Goal: Check status: Check status

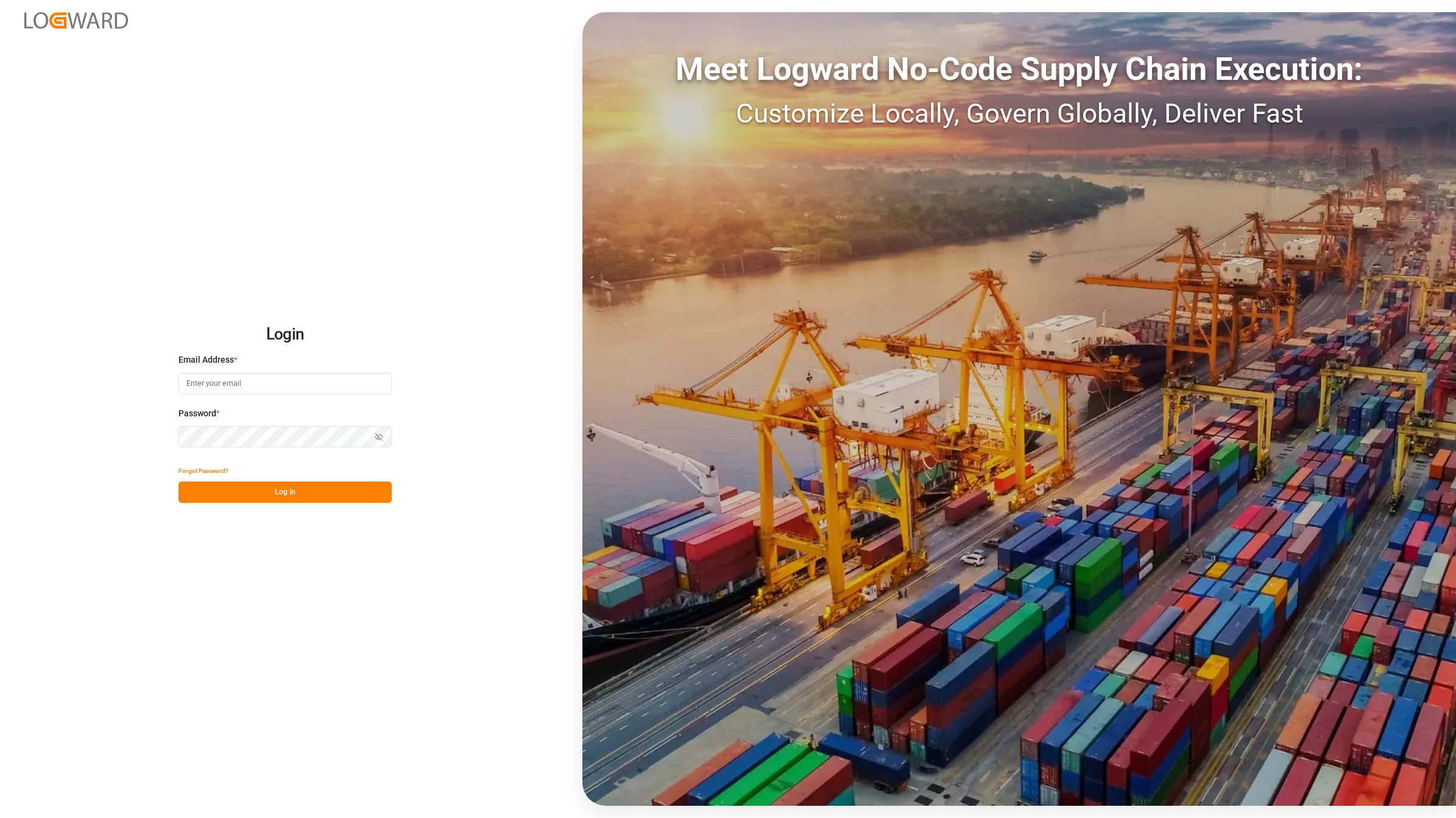
type input "[EMAIL_ADDRESS][DOMAIN_NAME]"
click at [257, 493] on button "Log In" at bounding box center [285, 491] width 213 height 21
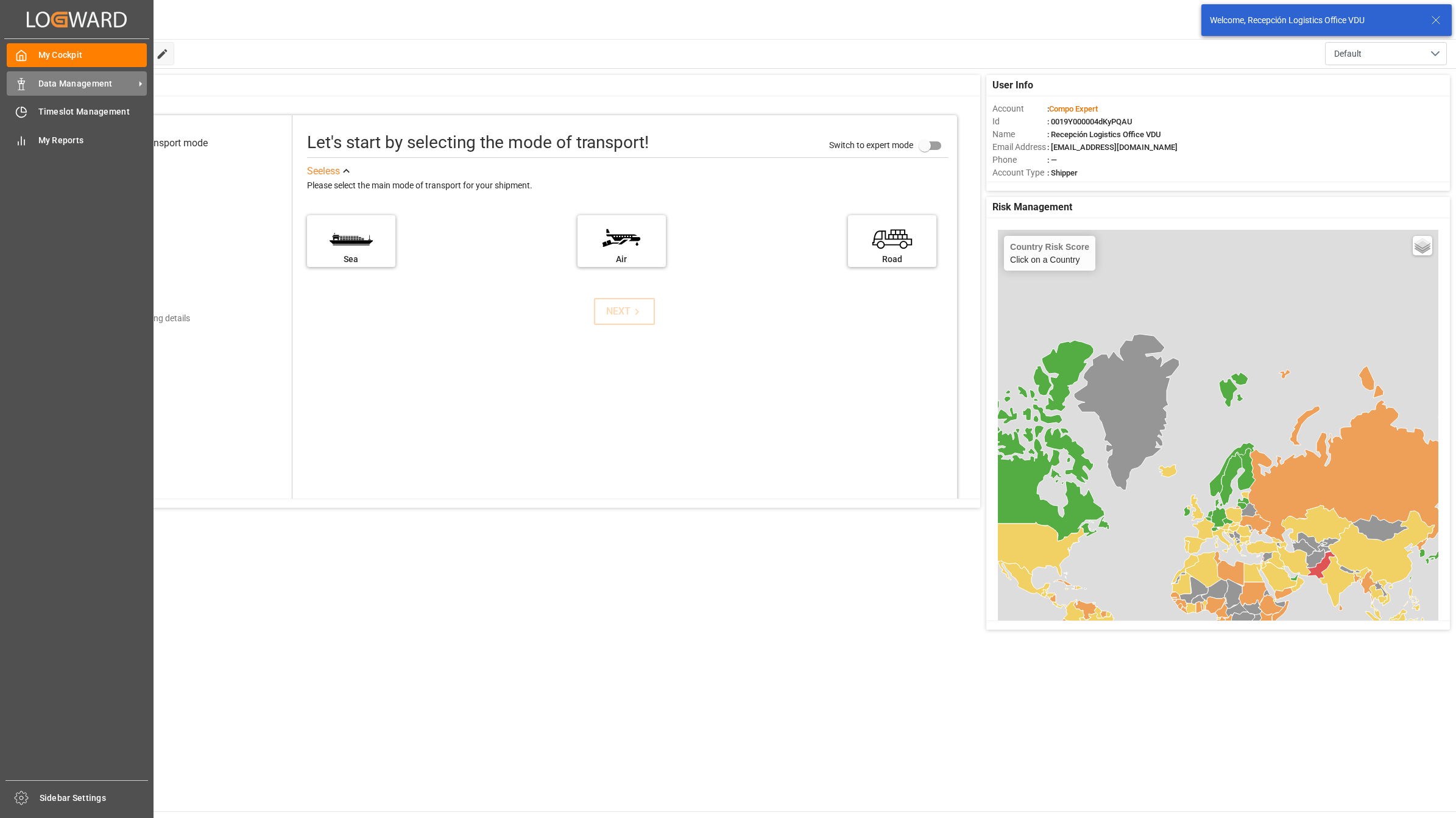
click at [19, 85] on icon at bounding box center [21, 84] width 12 height 12
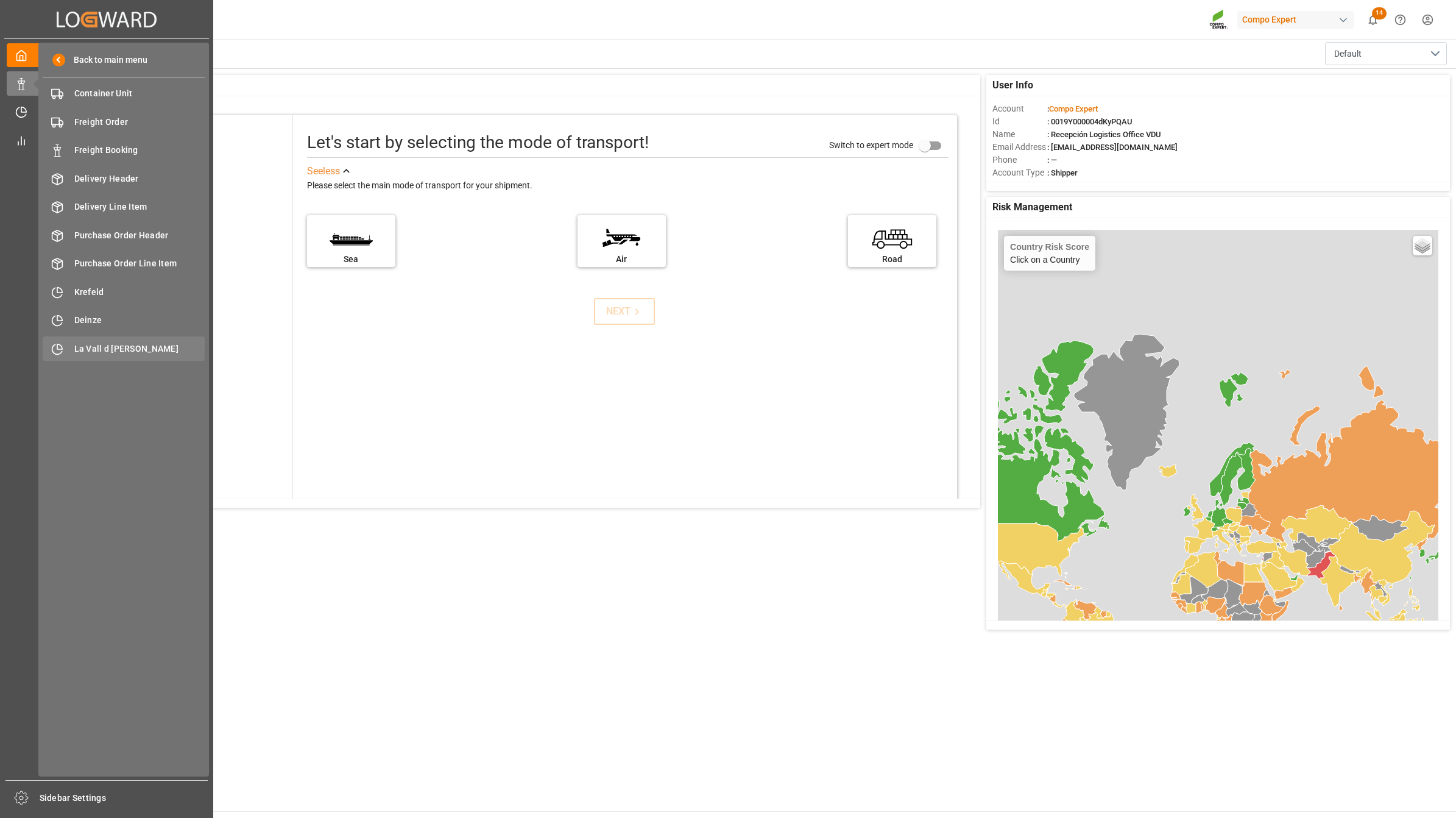
click at [107, 351] on span "La Vall d [PERSON_NAME]" at bounding box center [140, 349] width 131 height 13
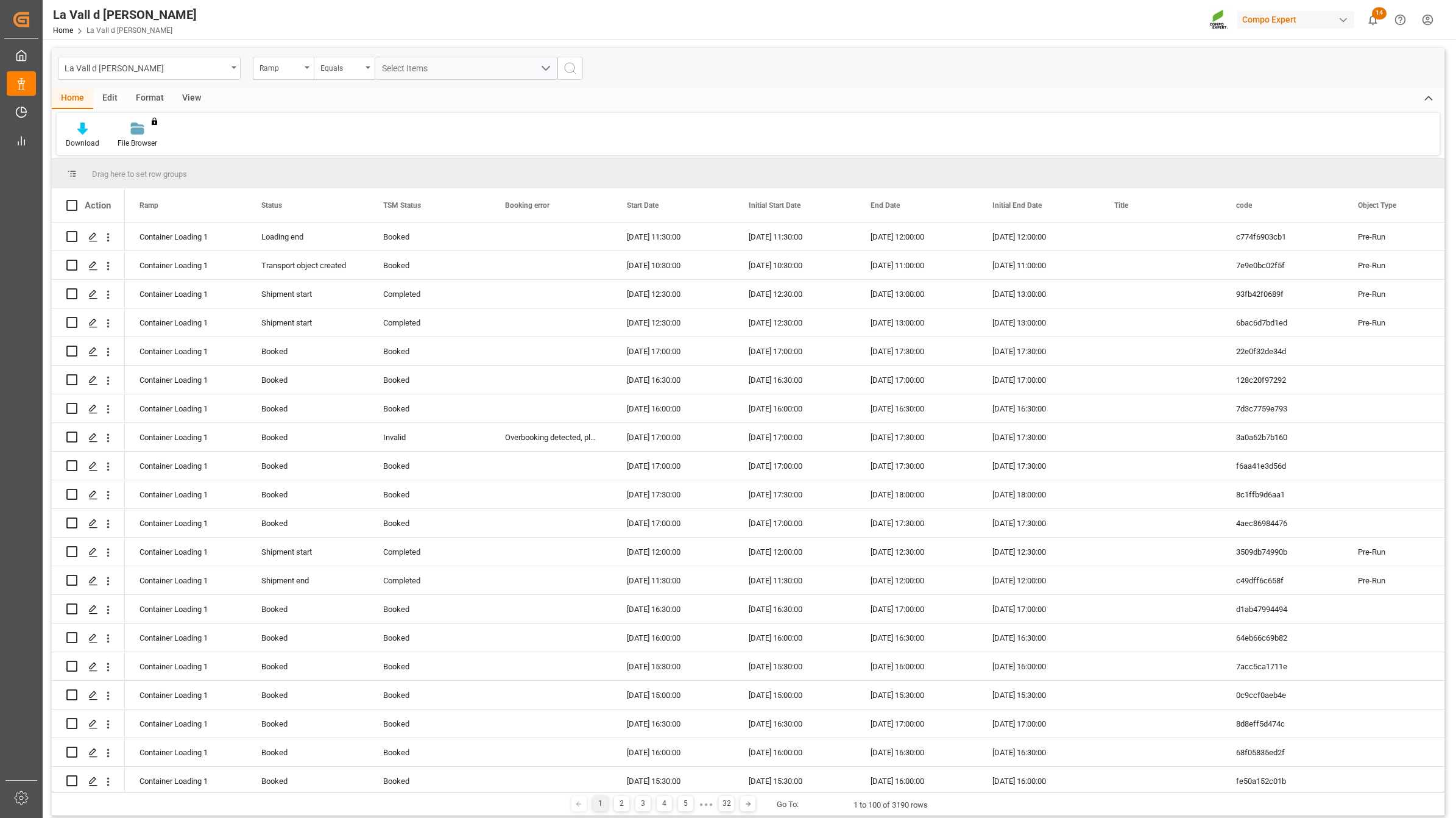
click at [196, 101] on div "View" at bounding box center [191, 99] width 37 height 21
click at [150, 134] on div at bounding box center [138, 128] width 61 height 13
click at [181, 172] on div "VDU Overview Carretileros" at bounding box center [170, 172] width 106 height 13
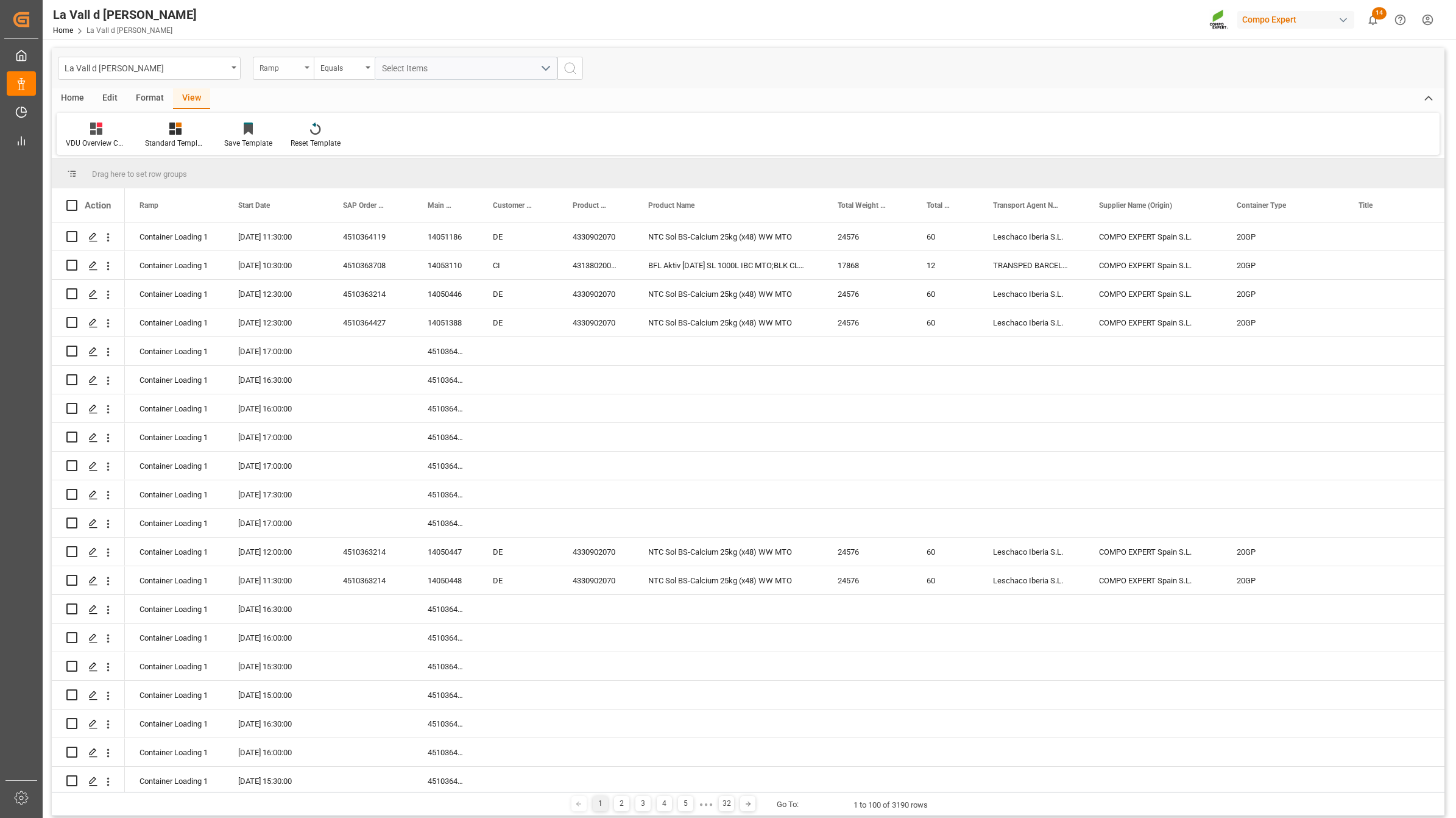
click at [269, 68] on div "Ramp" at bounding box center [280, 66] width 41 height 14
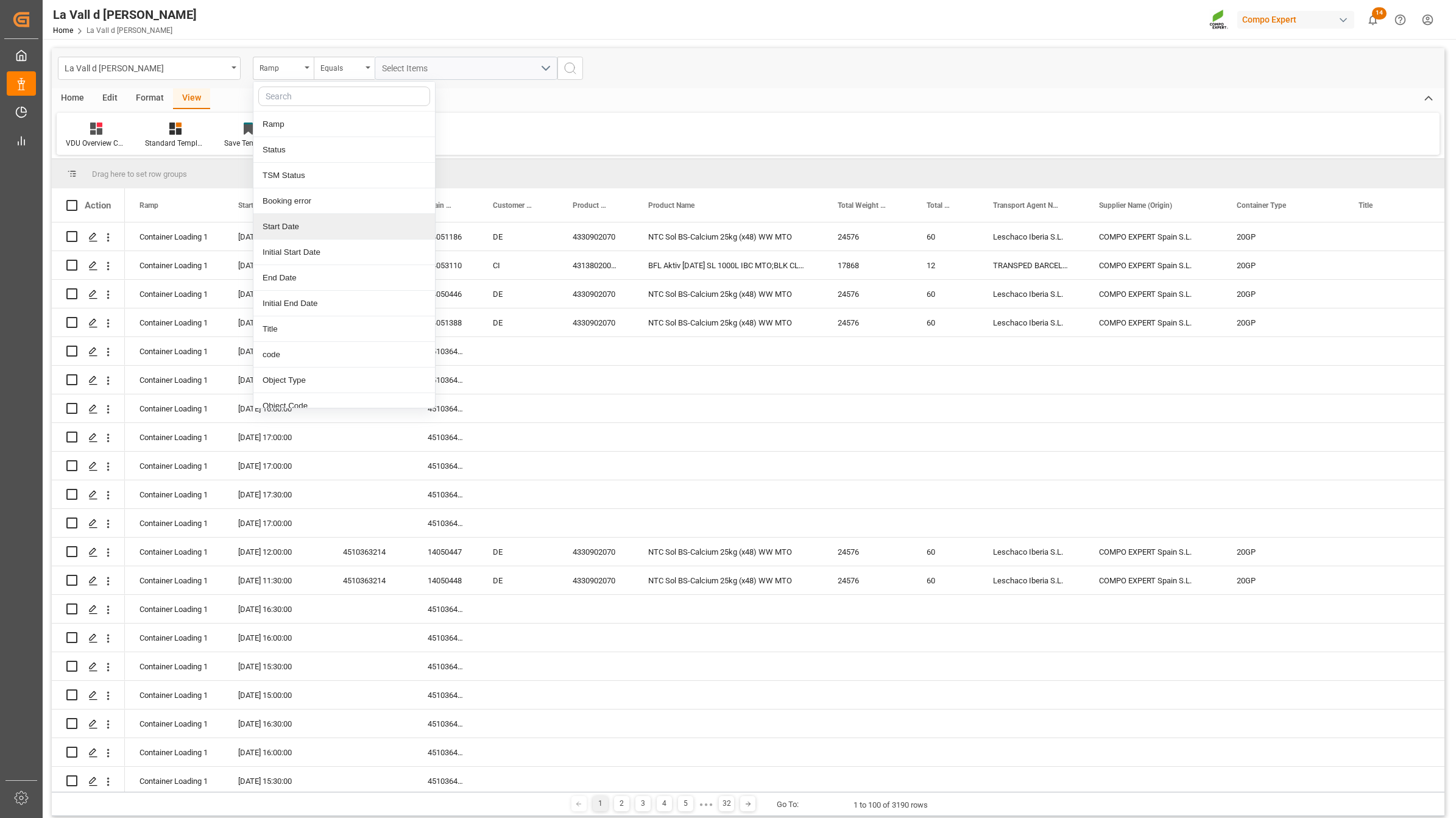
click at [277, 230] on div "Start Date" at bounding box center [344, 226] width 182 height 25
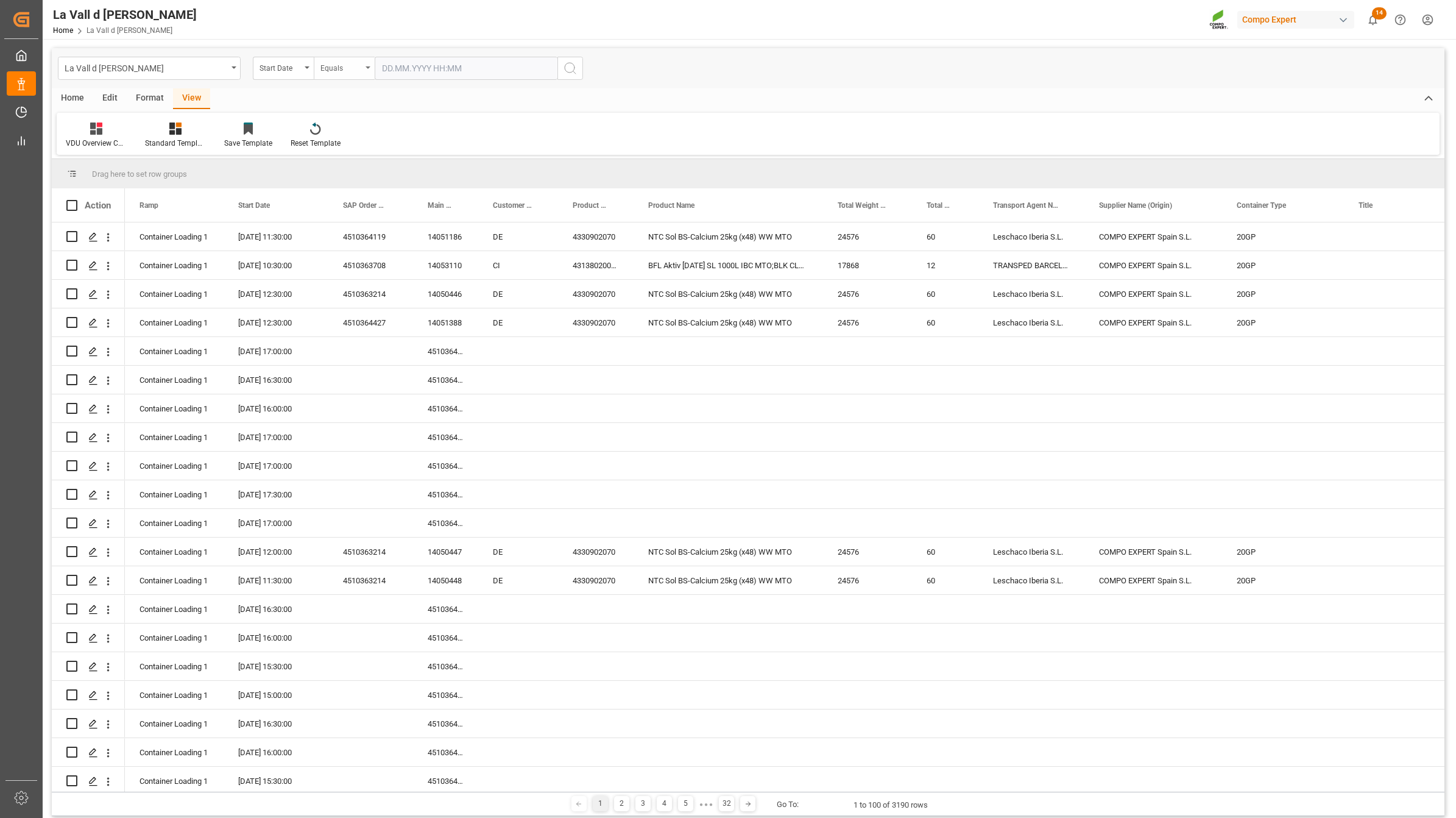
click at [327, 64] on div "Equals" at bounding box center [340, 66] width 41 height 14
click at [343, 232] on div "In range" at bounding box center [405, 226] width 182 height 25
click at [403, 67] on input "text" at bounding box center [420, 68] width 91 height 23
click at [519, 241] on div "29 30 1 2 3 4 5" at bounding box center [462, 237] width 167 height 24
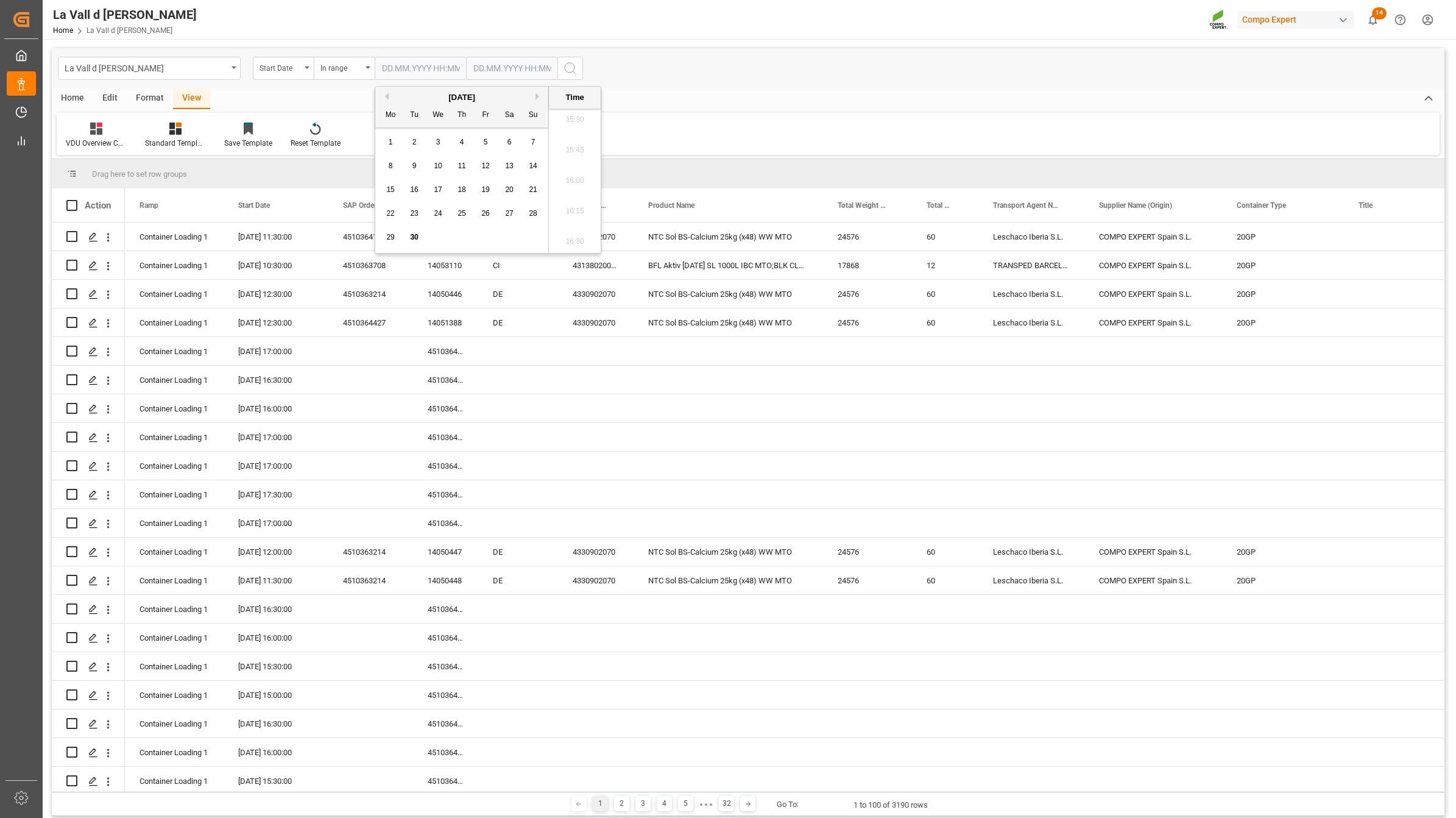
click at [532, 93] on div "[DATE]" at bounding box center [461, 97] width 173 height 12
click at [537, 99] on button "Next Month" at bounding box center [539, 96] width 7 height 7
click at [443, 141] on div "1" at bounding box center [438, 143] width 15 height 14
type input "[DATE] 00:00"
click at [537, 67] on input "text" at bounding box center [511, 68] width 91 height 23
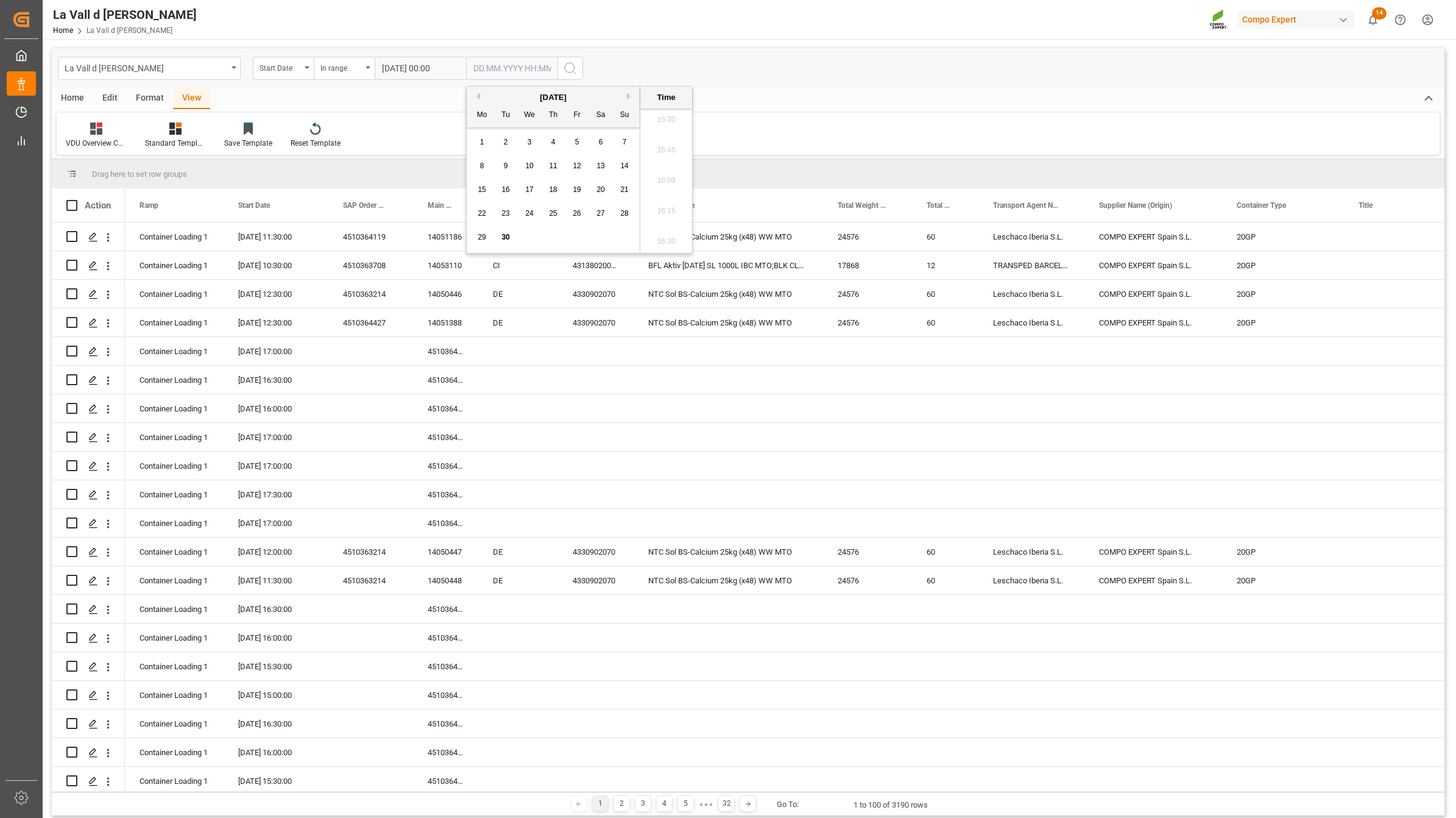
click at [548, 241] on div "29 30 1 2 3 4 5" at bounding box center [553, 237] width 167 height 24
click at [632, 98] on button "Next Month" at bounding box center [630, 96] width 7 height 7
click at [534, 145] on div "1" at bounding box center [530, 143] width 15 height 14
type input "[DATE] 00:00"
click at [571, 64] on icon "search button" at bounding box center [570, 68] width 14 height 14
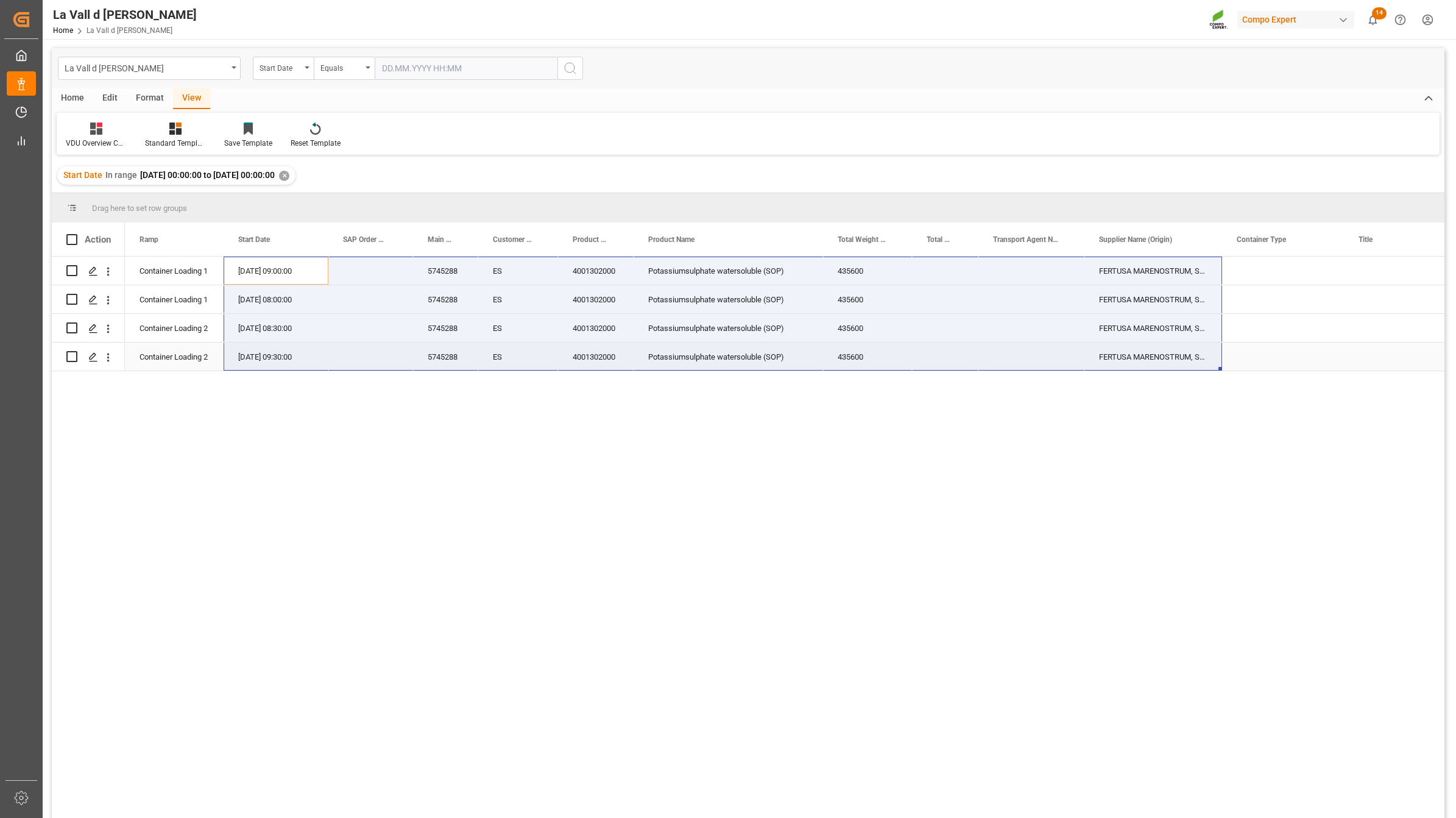
drag, startPoint x: 245, startPoint y: 268, endPoint x: 1129, endPoint y: 366, distance: 889.4
